Goal: Task Accomplishment & Management: Manage account settings

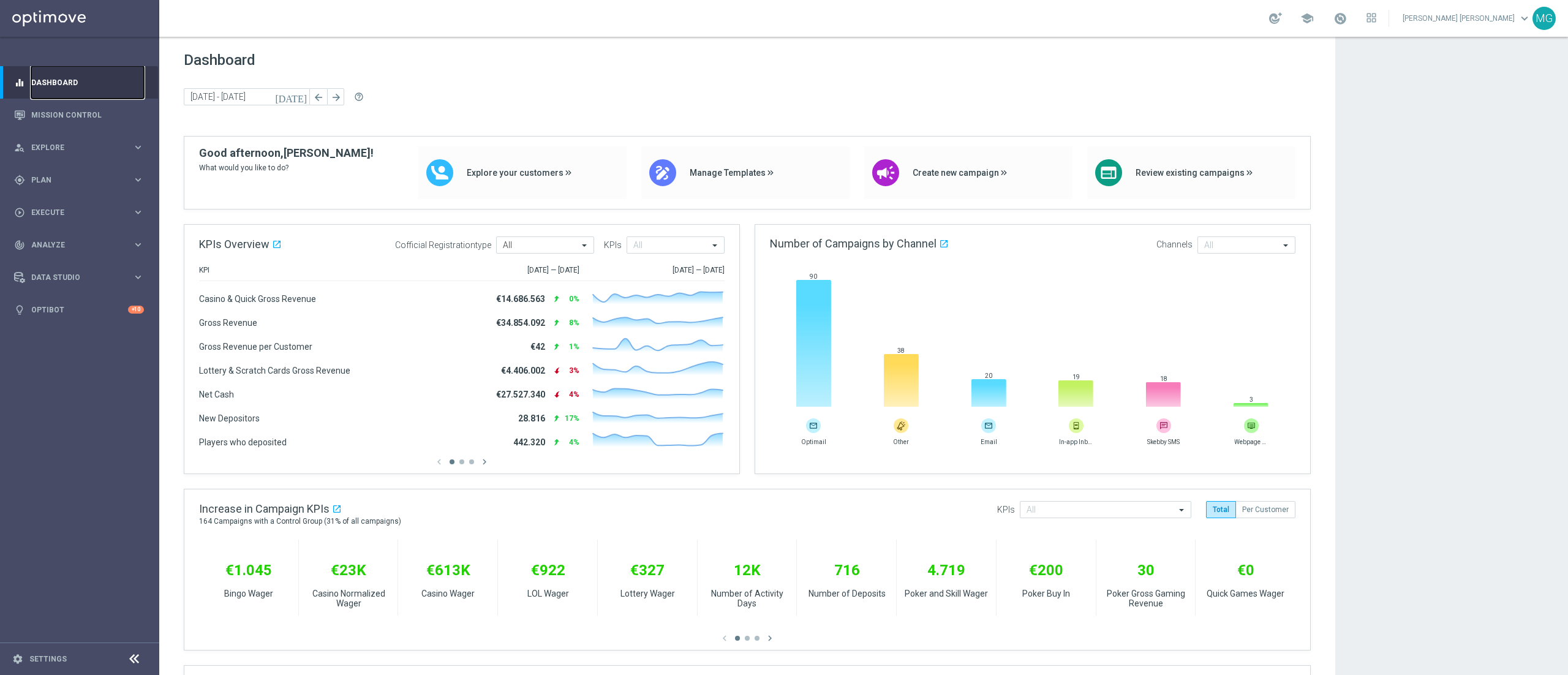
click at [82, 79] on link "Dashboard" at bounding box center [87, 82] width 113 height 32
click at [49, 175] on div "gps_fixed Plan" at bounding box center [73, 180] width 118 height 11
click at [64, 202] on link "Target Groups" at bounding box center [79, 205] width 95 height 10
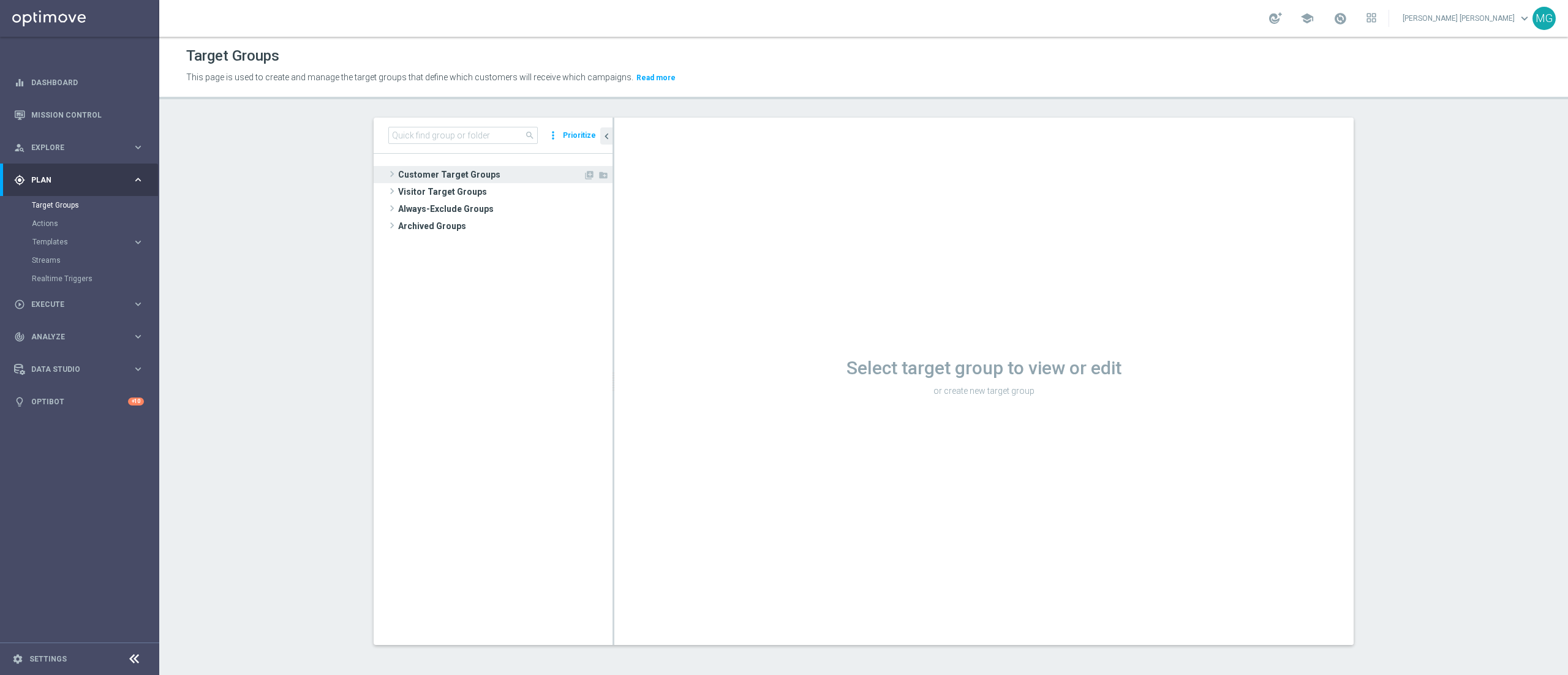
click at [437, 173] on span "Customer Target Groups" at bounding box center [491, 174] width 185 height 17
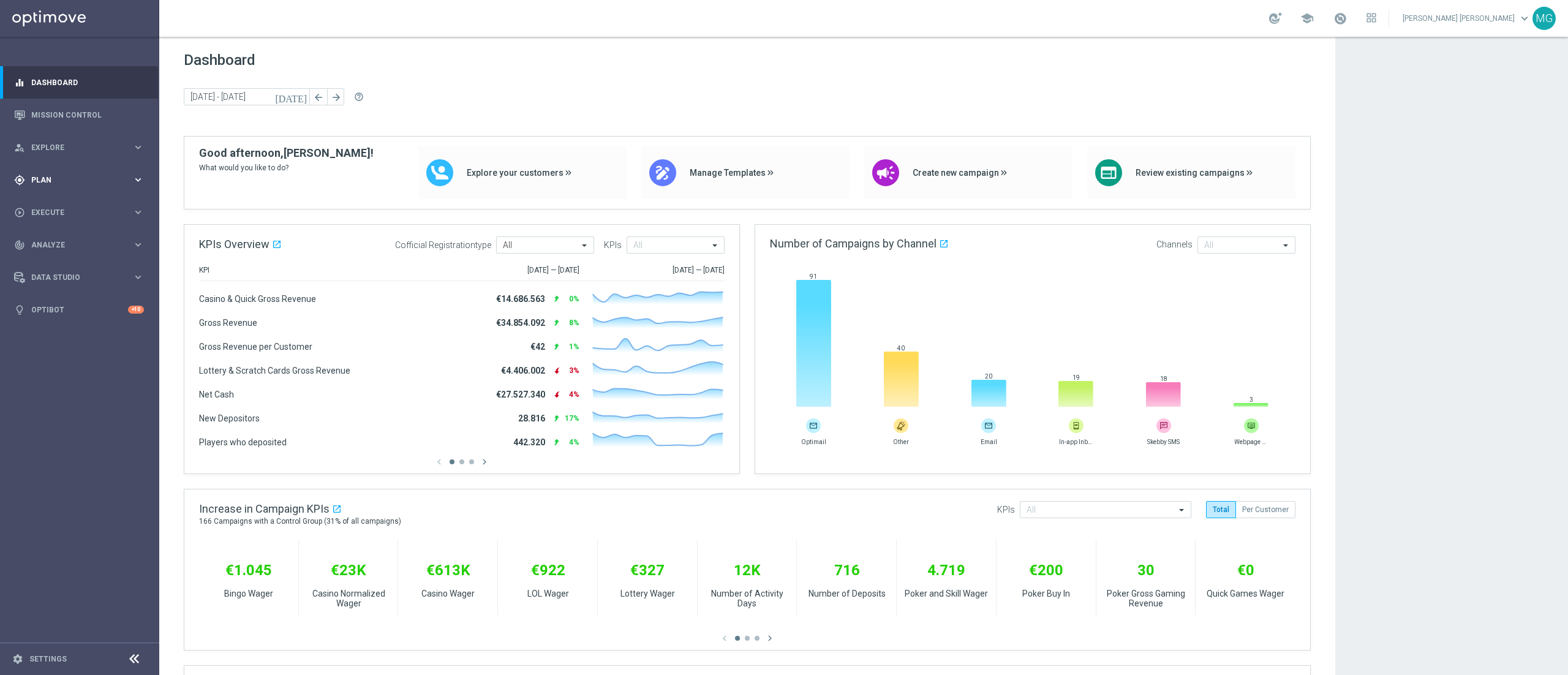
click at [66, 186] on div "gps_fixed Plan keyboard_arrow_right" at bounding box center [79, 179] width 158 height 32
click at [65, 205] on link "Target Groups" at bounding box center [79, 205] width 95 height 10
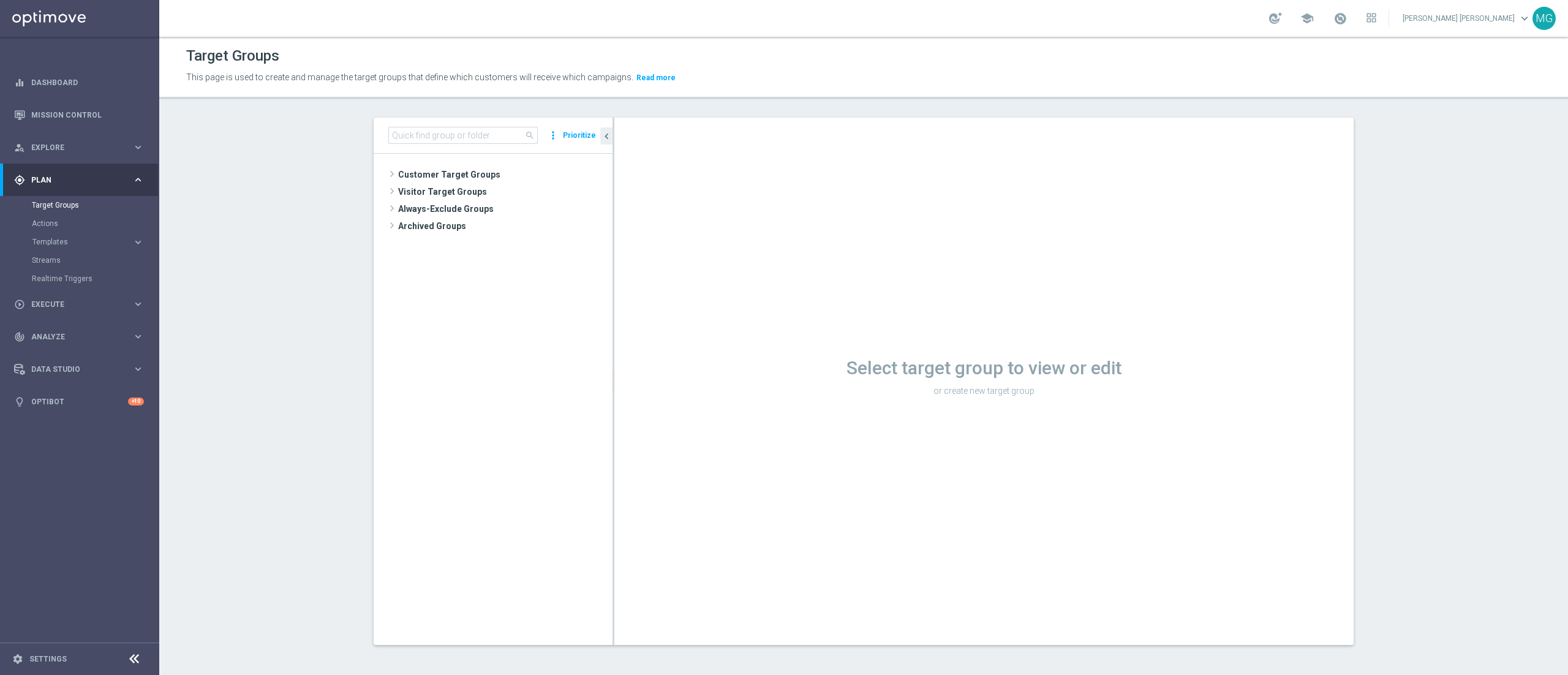
click at [250, 312] on section "search more_vert Prioritize Customer Target Groups library_add create_new_folder" at bounding box center [863, 391] width 1409 height 546
click at [459, 178] on span "Customer Target Groups" at bounding box center [491, 174] width 185 height 17
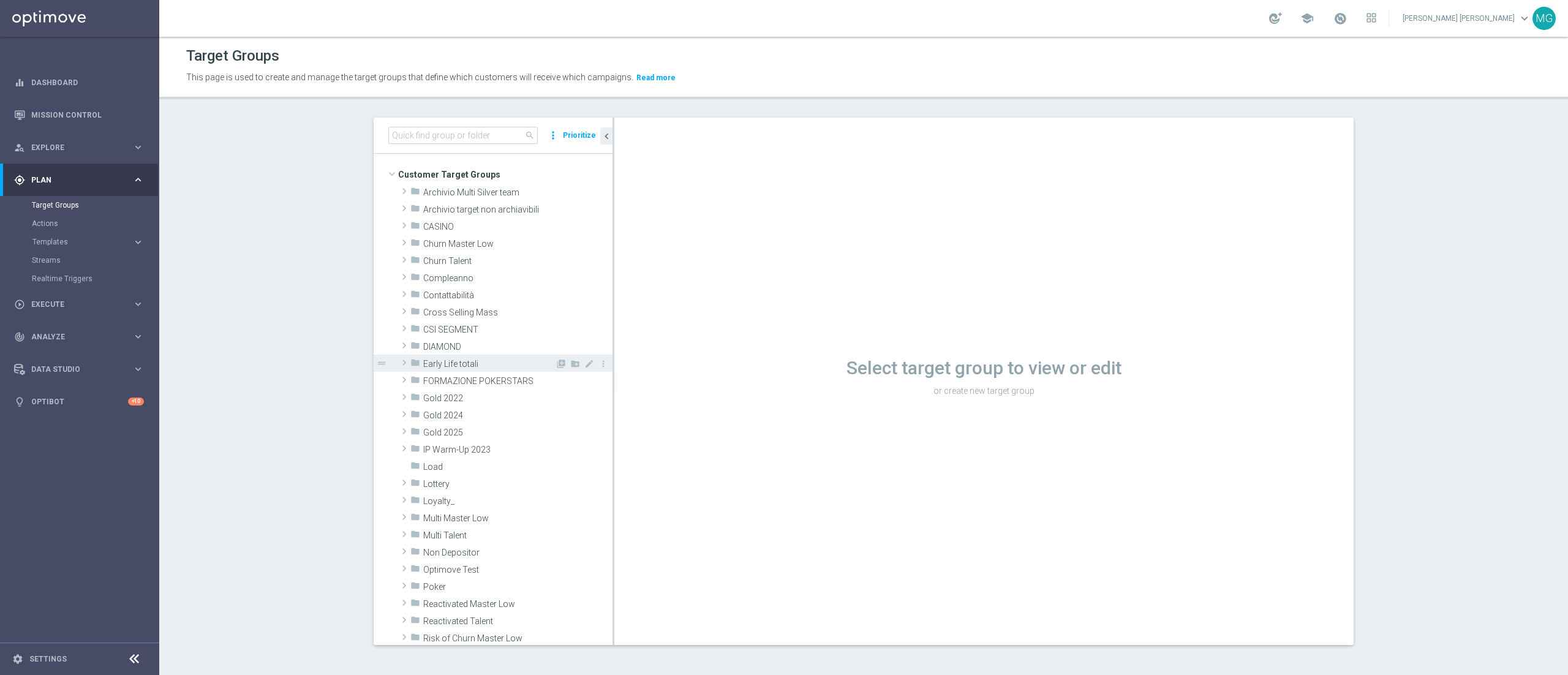
click at [398, 362] on span at bounding box center [404, 362] width 12 height 15
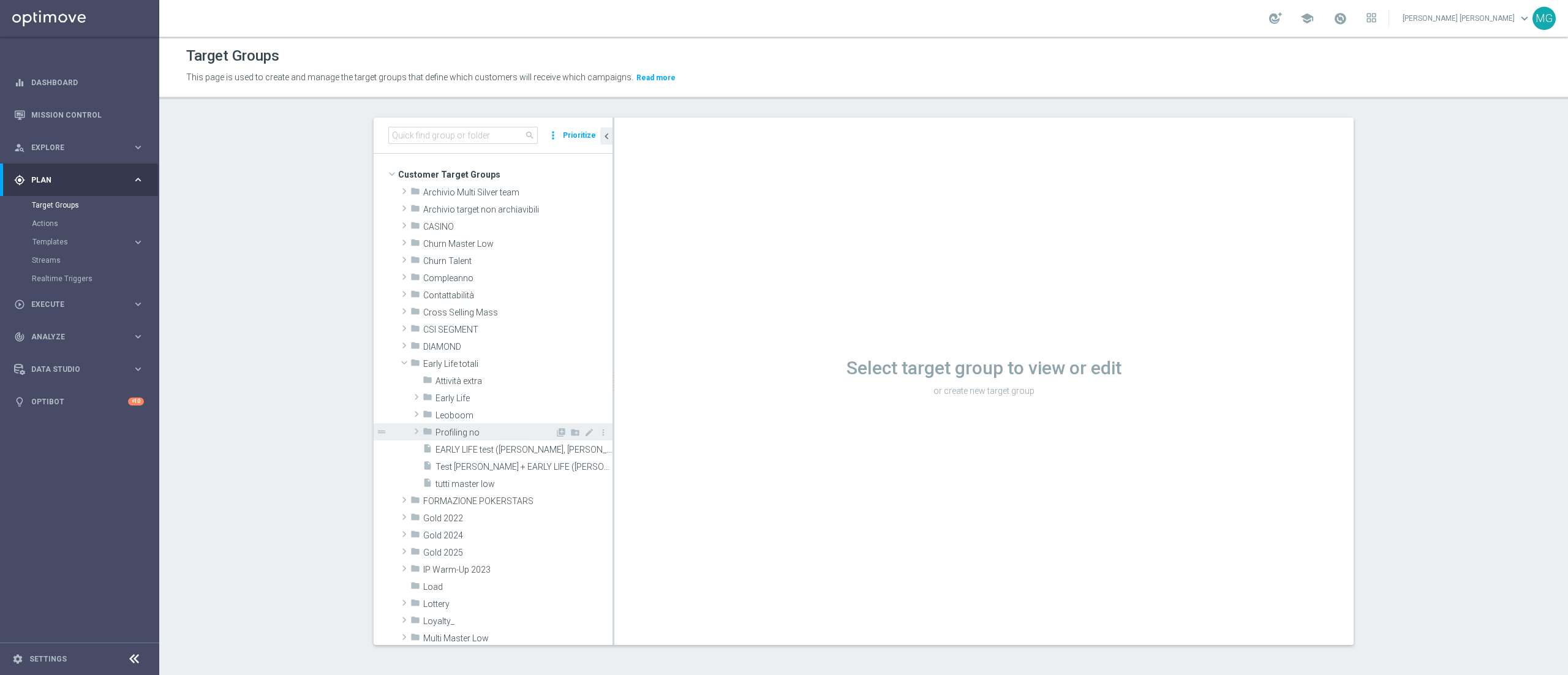
click at [410, 433] on span at bounding box center [416, 430] width 12 height 15
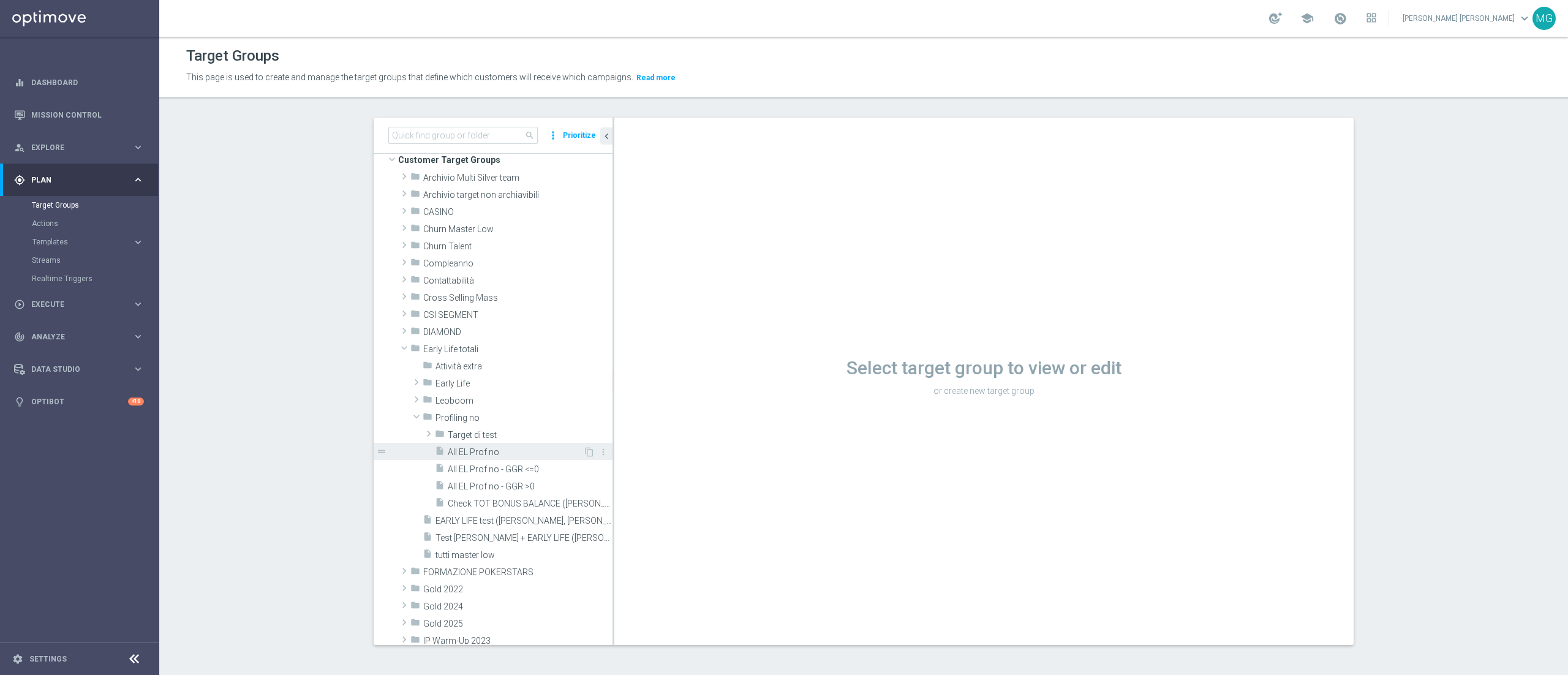
scroll to position [16, 0]
click at [410, 382] on span at bounding box center [416, 380] width 12 height 15
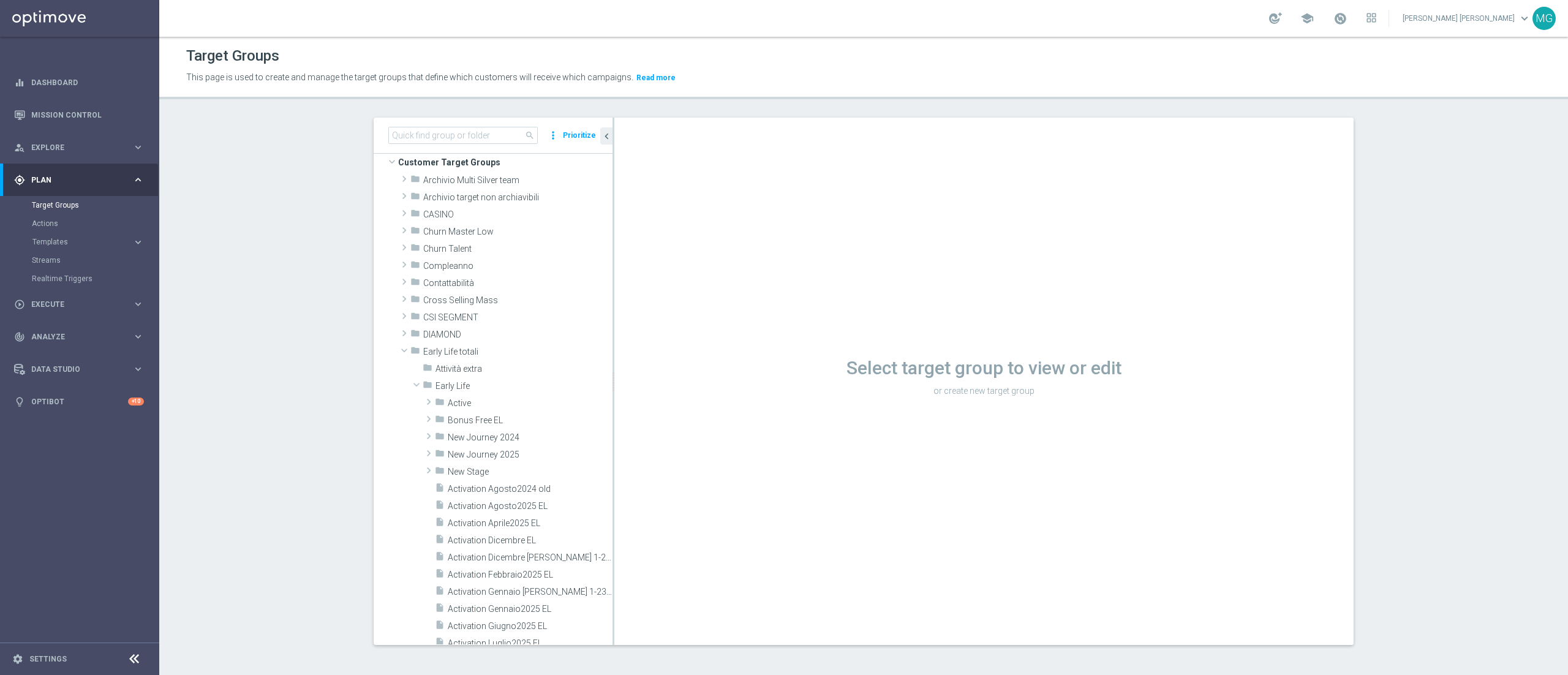
scroll to position [15, 0]
click at [444, 138] on input at bounding box center [463, 135] width 149 height 17
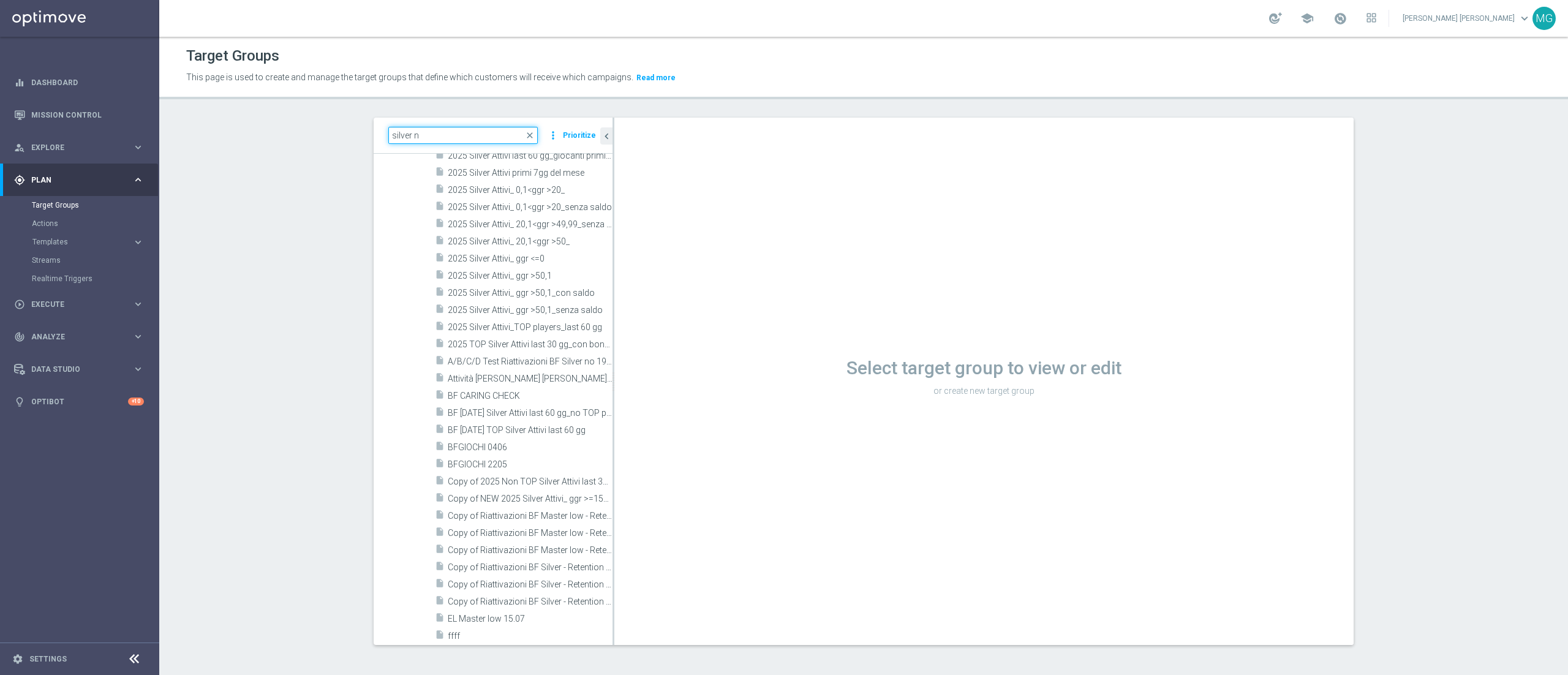
scroll to position [438, 0]
drag, startPoint x: 425, startPoint y: 135, endPoint x: 377, endPoint y: 139, distance: 48.2
click at [377, 139] on div "silver n close more_vert Prioritize" at bounding box center [493, 136] width 239 height 36
type input "b"
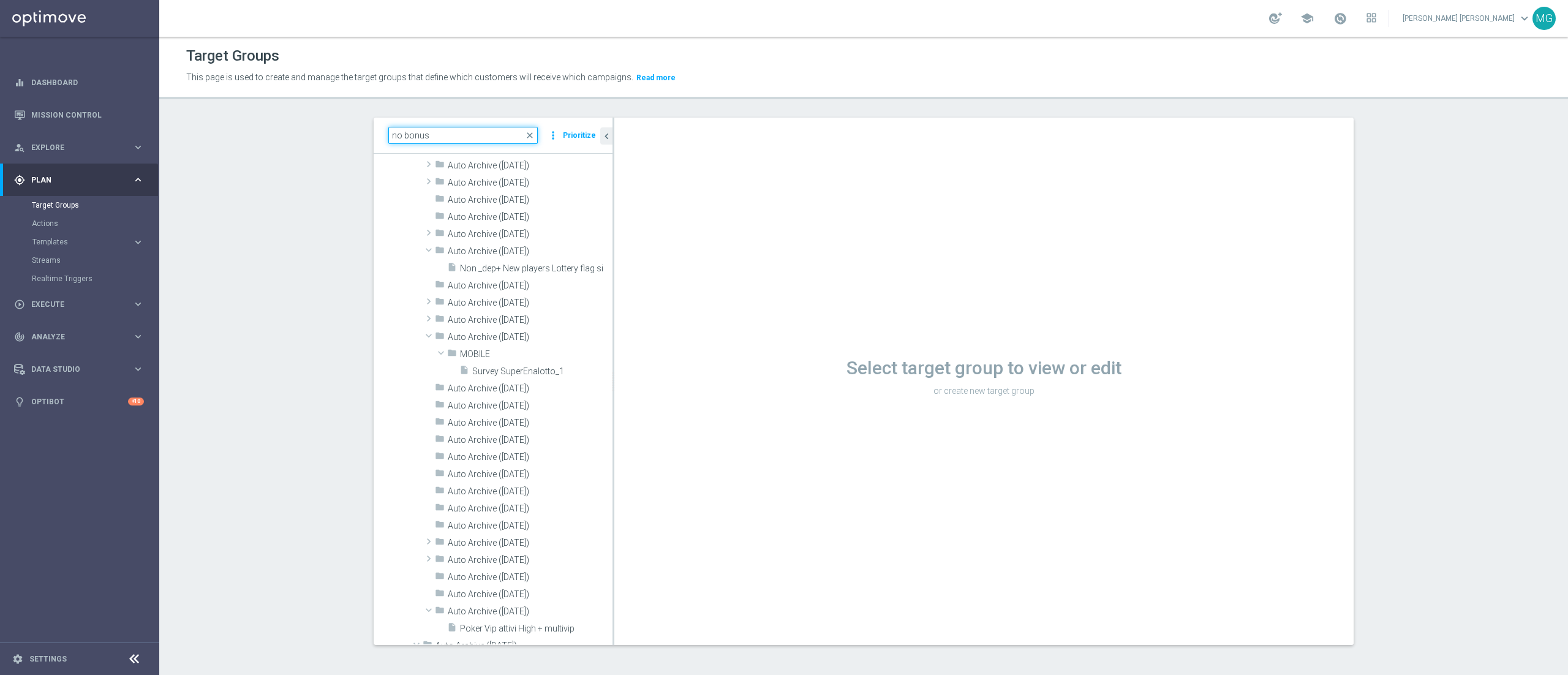
scroll to position [0, 0]
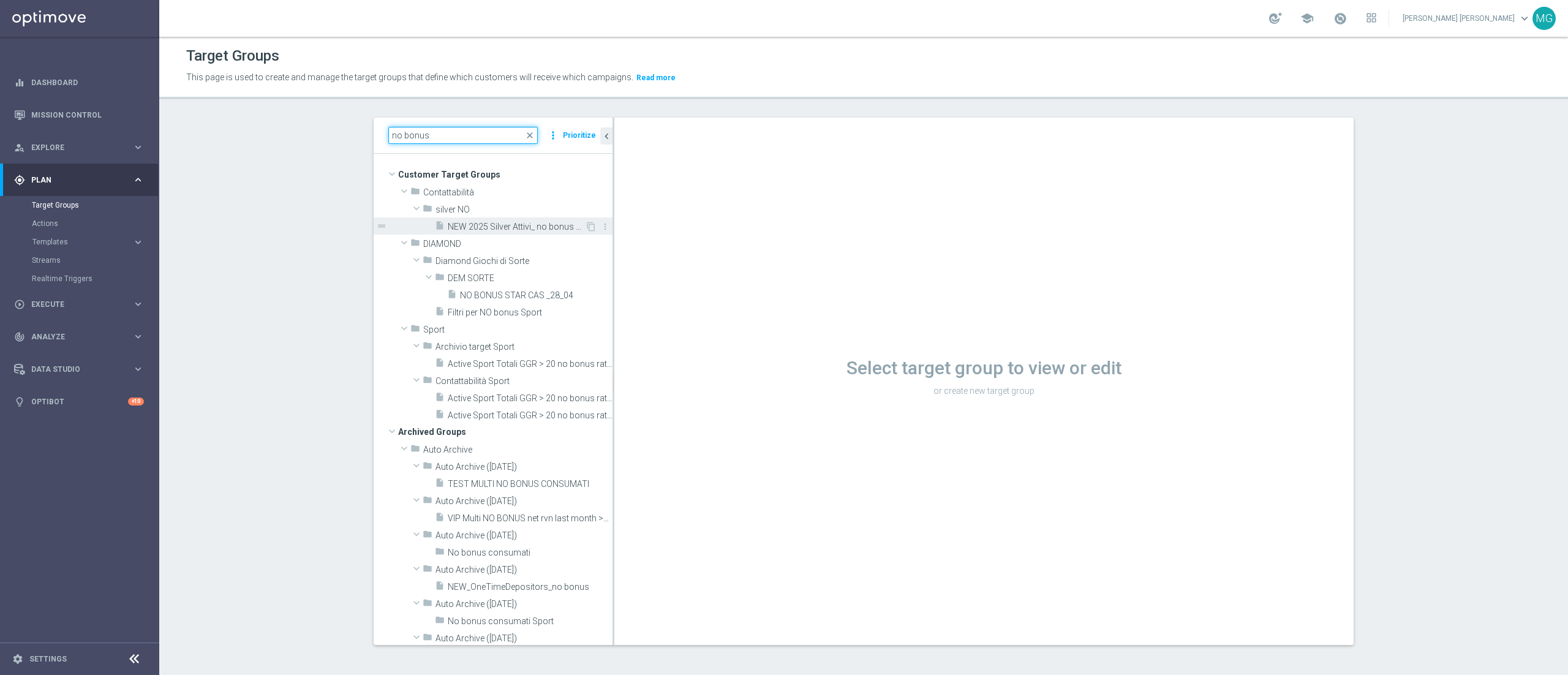
type input "no bonus"
click at [517, 227] on span "NEW 2025 Silver Attivi_ no bonus consumed_senza saldo" at bounding box center [516, 227] width 138 height 11
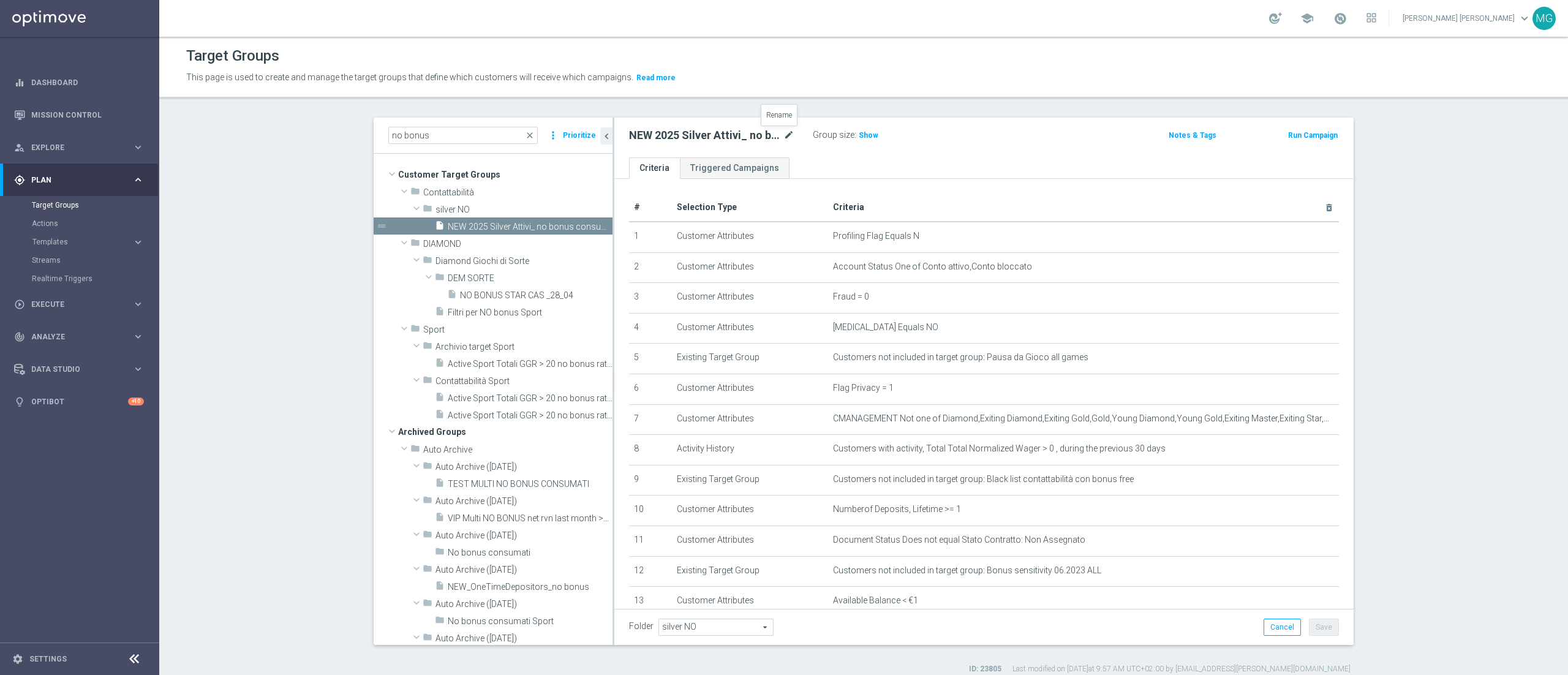
click at [784, 135] on icon "mode_edit" at bounding box center [788, 135] width 11 height 15
click at [860, 139] on span "Show" at bounding box center [869, 135] width 20 height 9
